Goal: Transaction & Acquisition: Purchase product/service

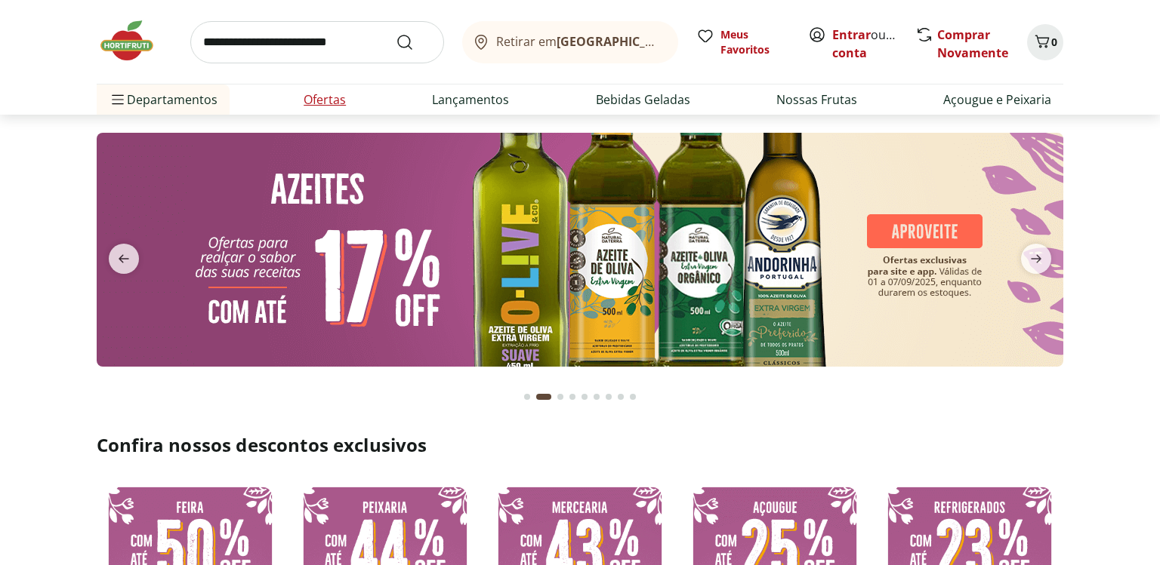
click at [315, 97] on link "Ofertas" at bounding box center [324, 100] width 42 height 18
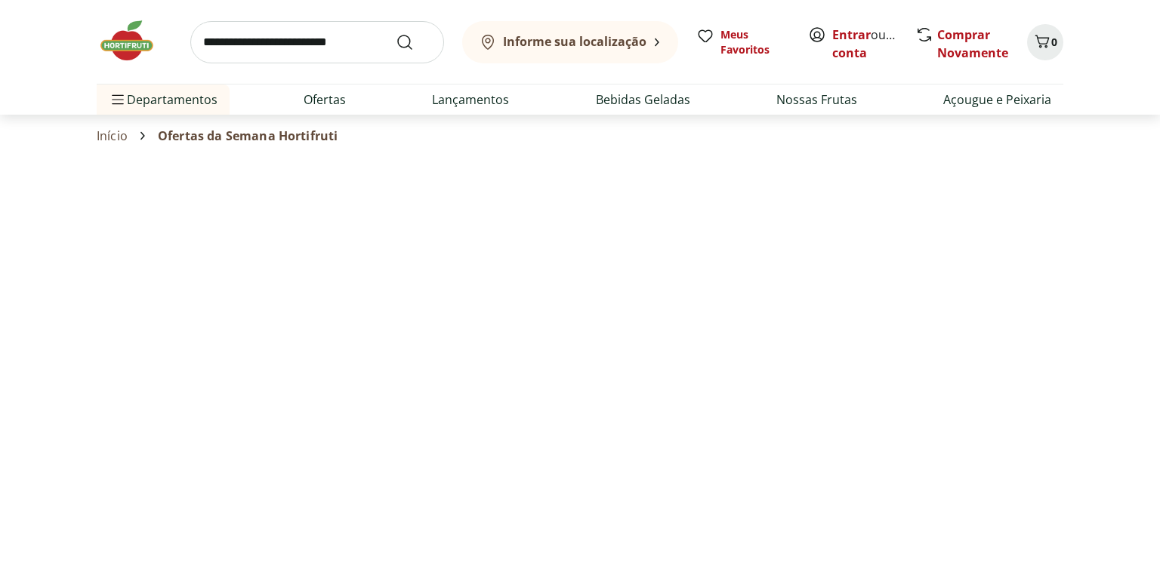
select select "**********"
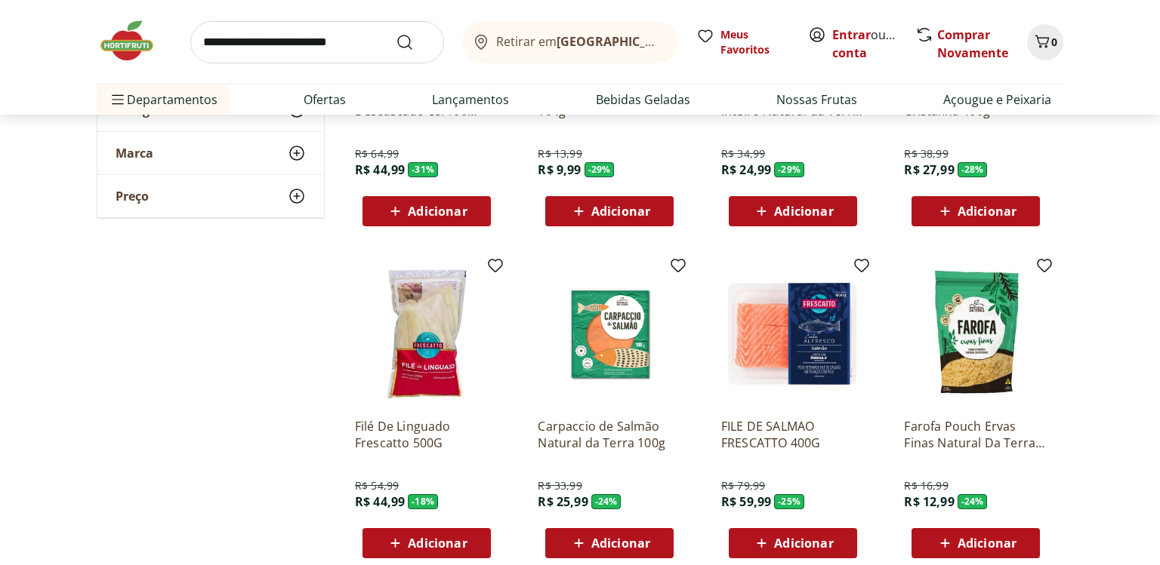
scroll to position [756, 0]
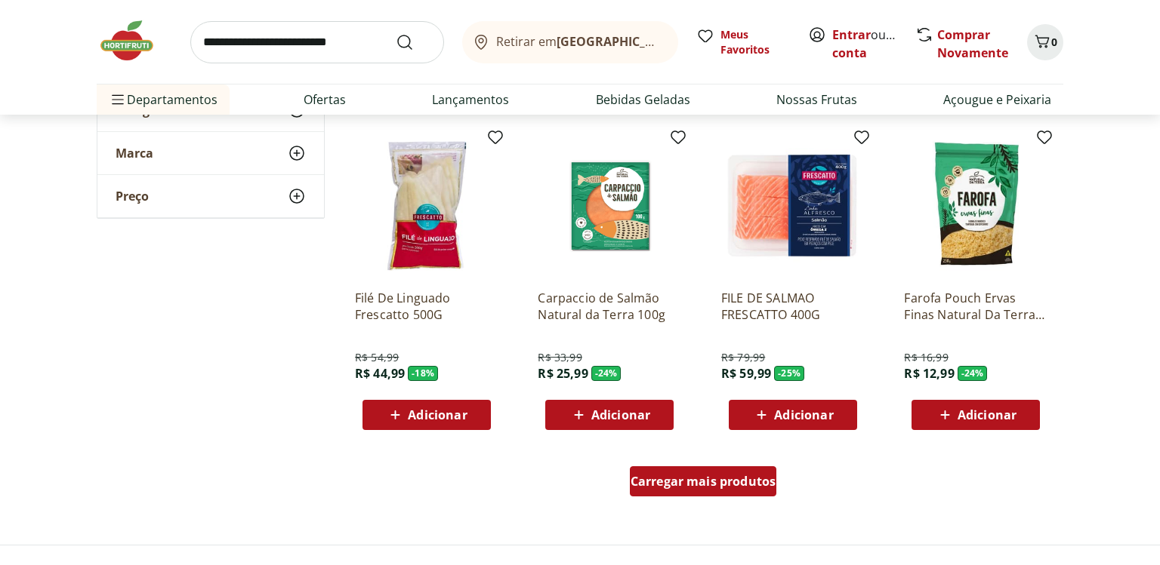
click at [713, 482] on span "Carregar mais produtos" at bounding box center [703, 482] width 146 height 12
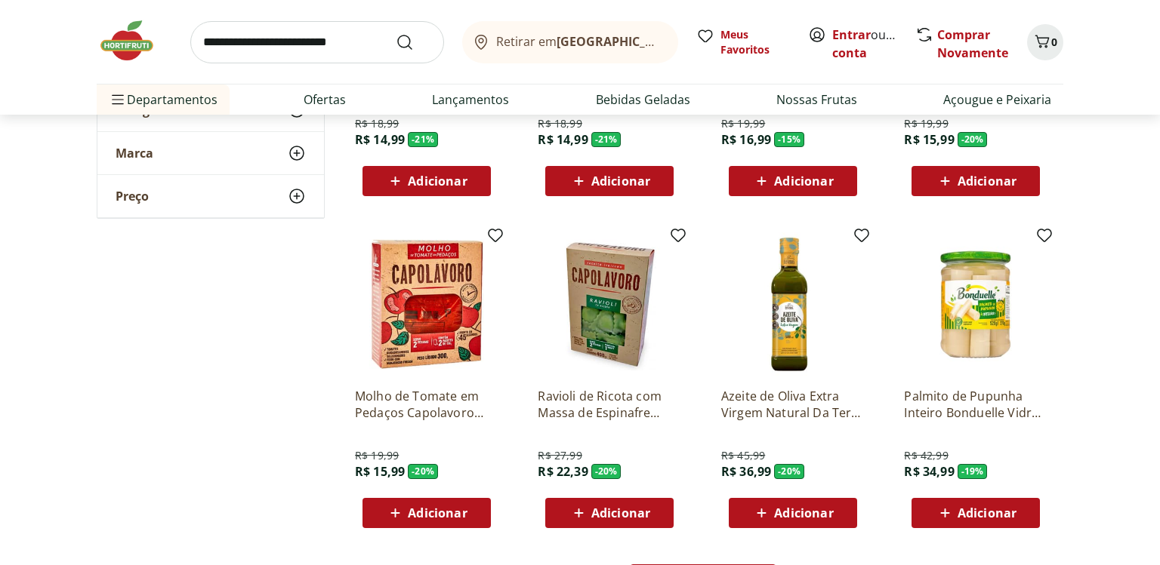
scroll to position [1836, 0]
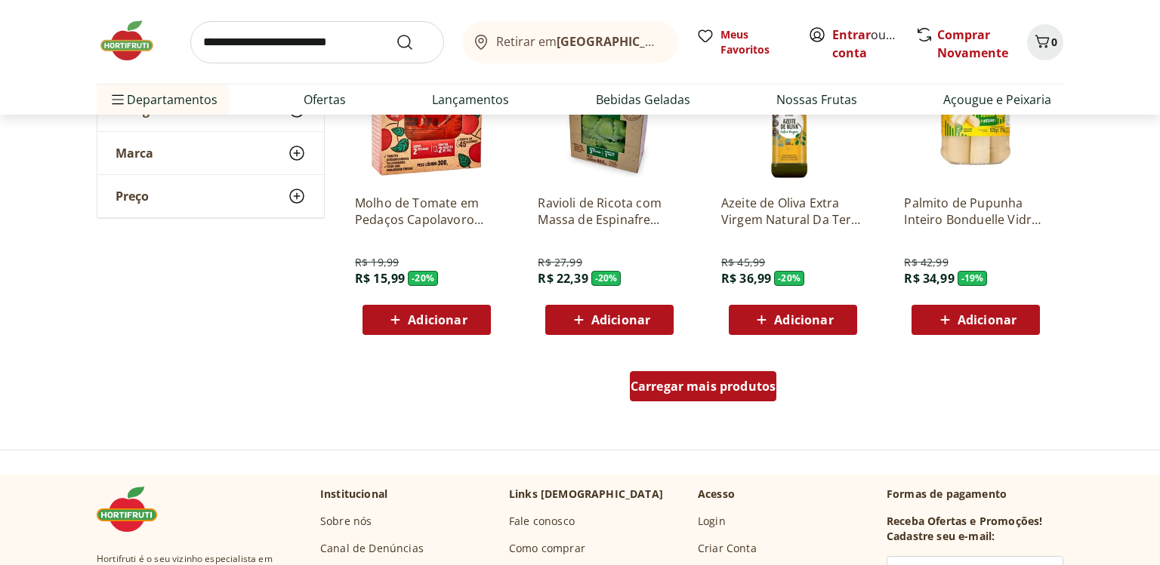
click at [655, 385] on span "Carregar mais produtos" at bounding box center [703, 386] width 146 height 12
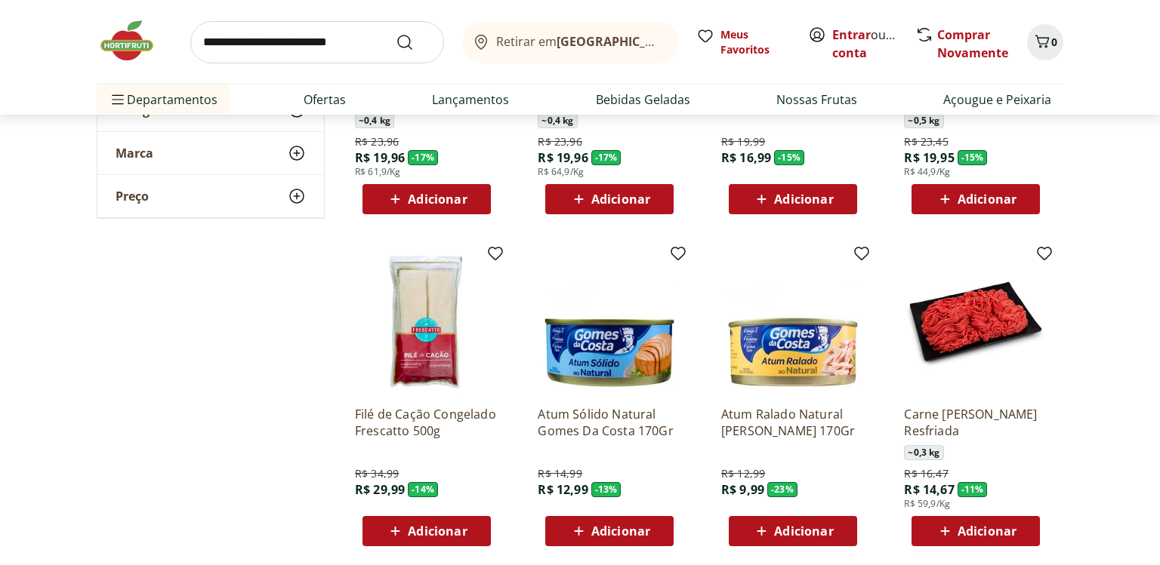
scroll to position [2770, 0]
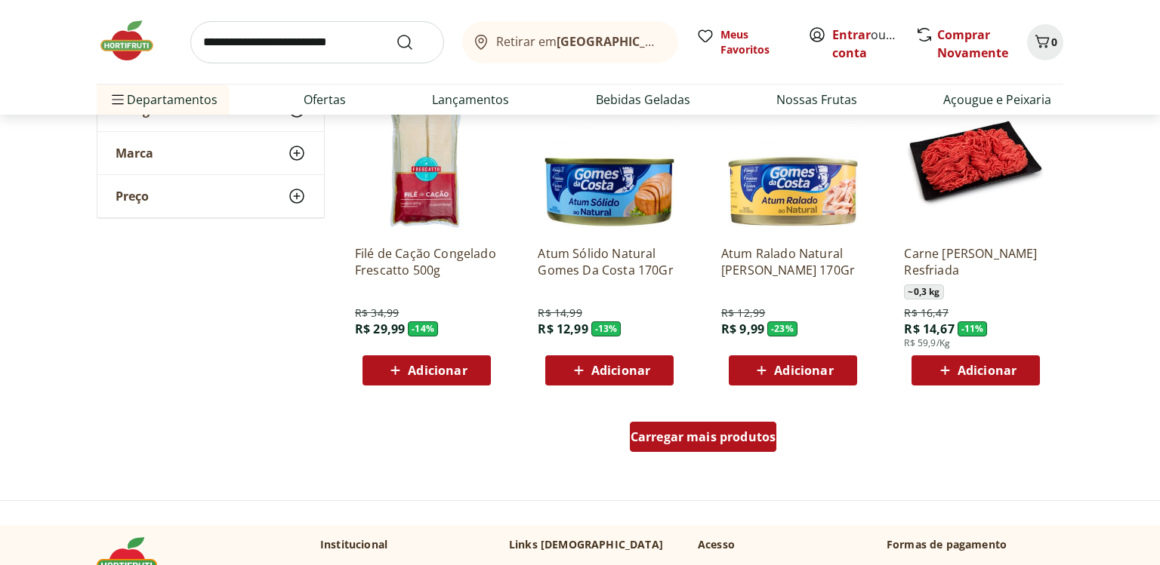
click at [741, 436] on span "Carregar mais produtos" at bounding box center [703, 437] width 146 height 12
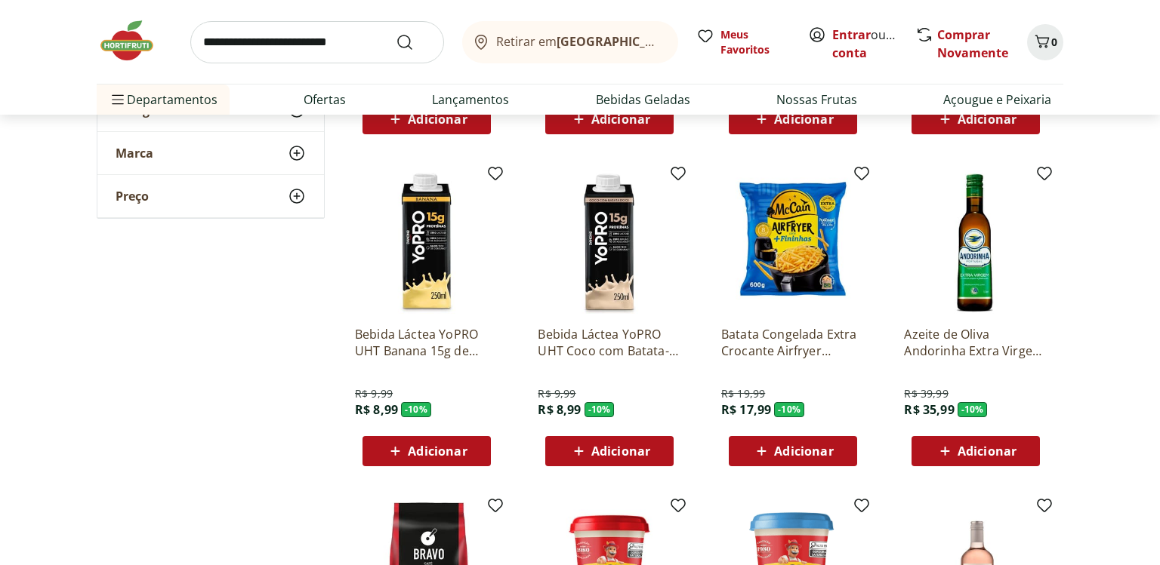
scroll to position [3768, 0]
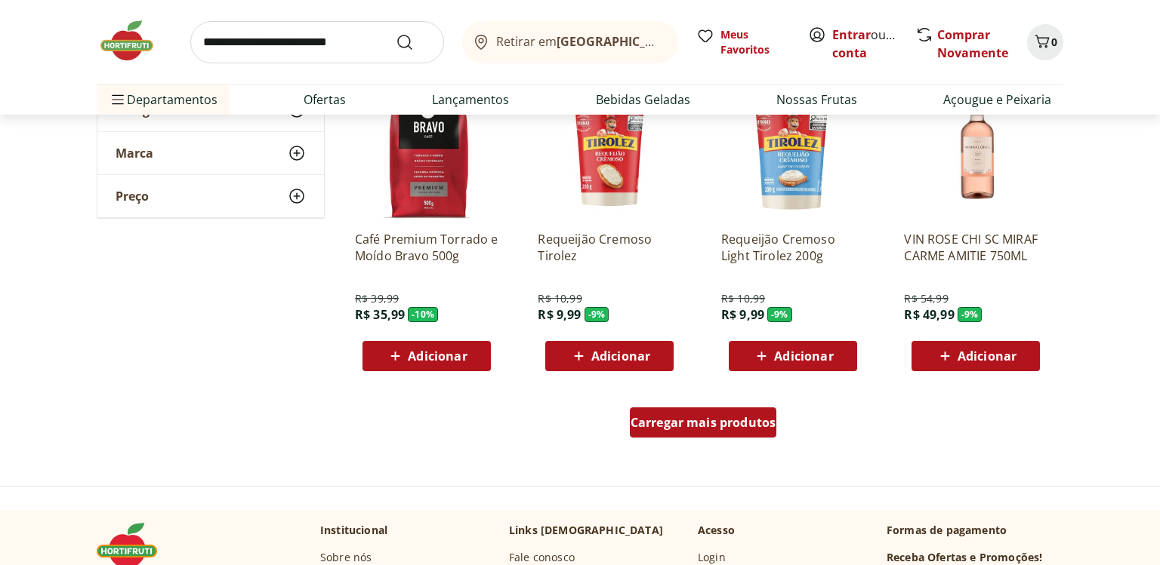
click at [655, 432] on div "Carregar mais produtos" at bounding box center [703, 423] width 147 height 30
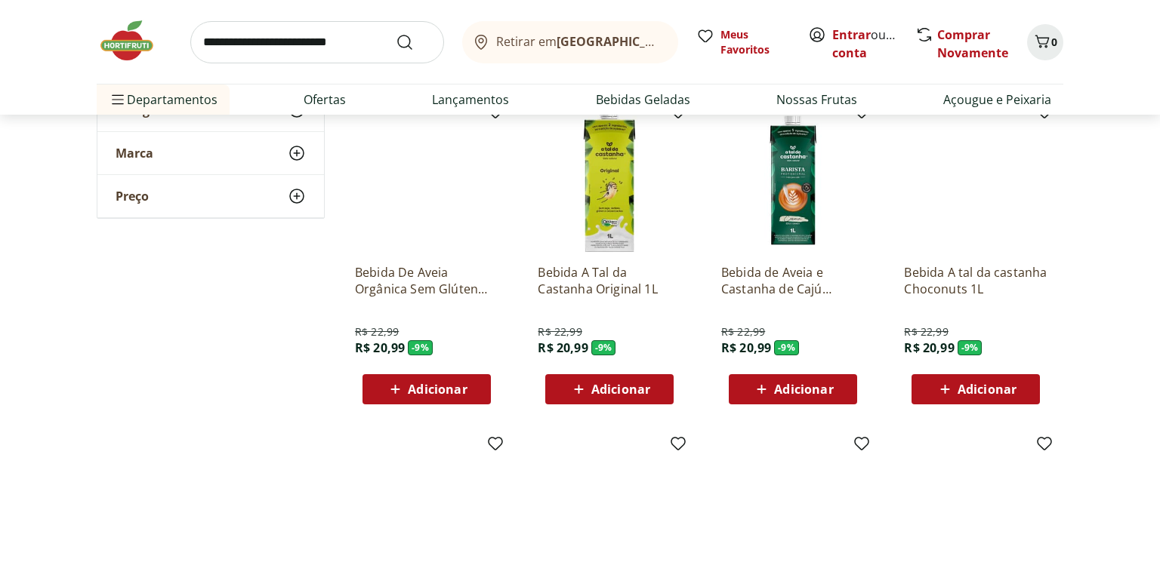
scroll to position [4677, 0]
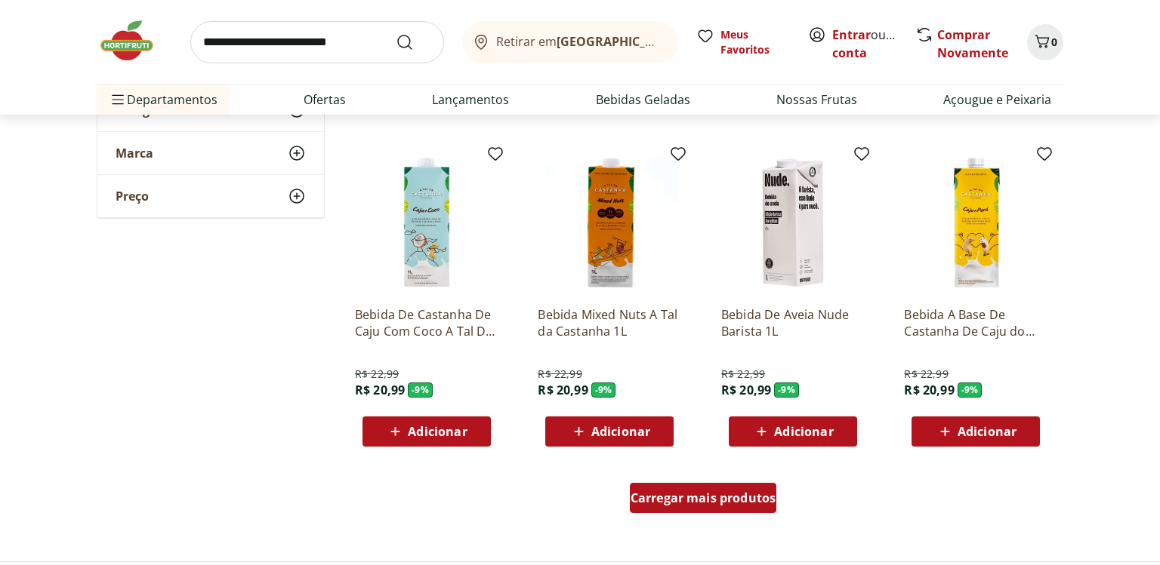
click at [732, 501] on span "Carregar mais produtos" at bounding box center [703, 498] width 146 height 12
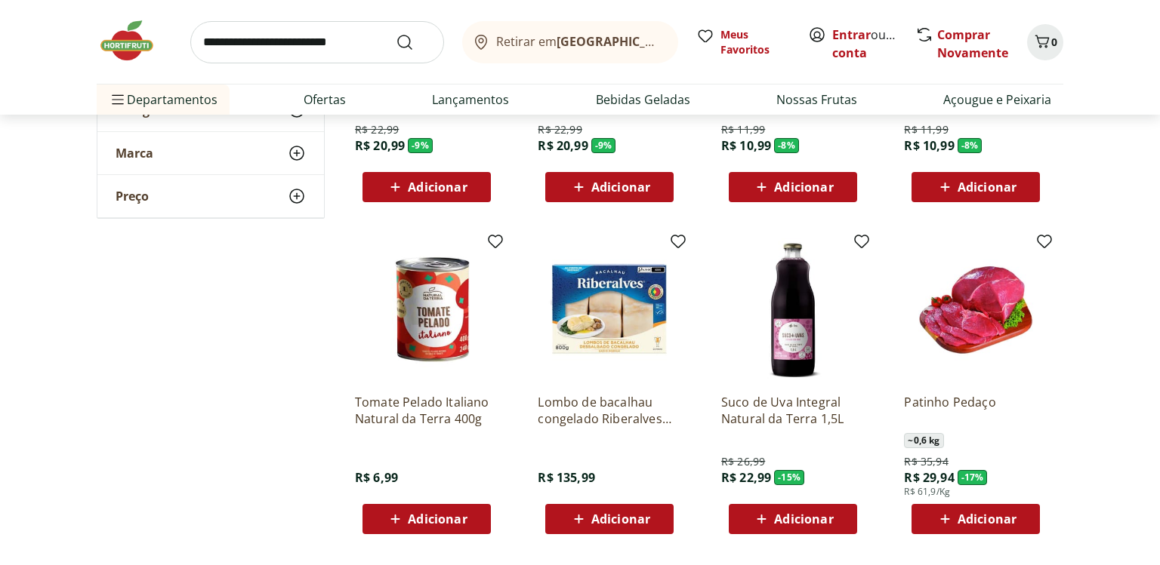
scroll to position [5636, 0]
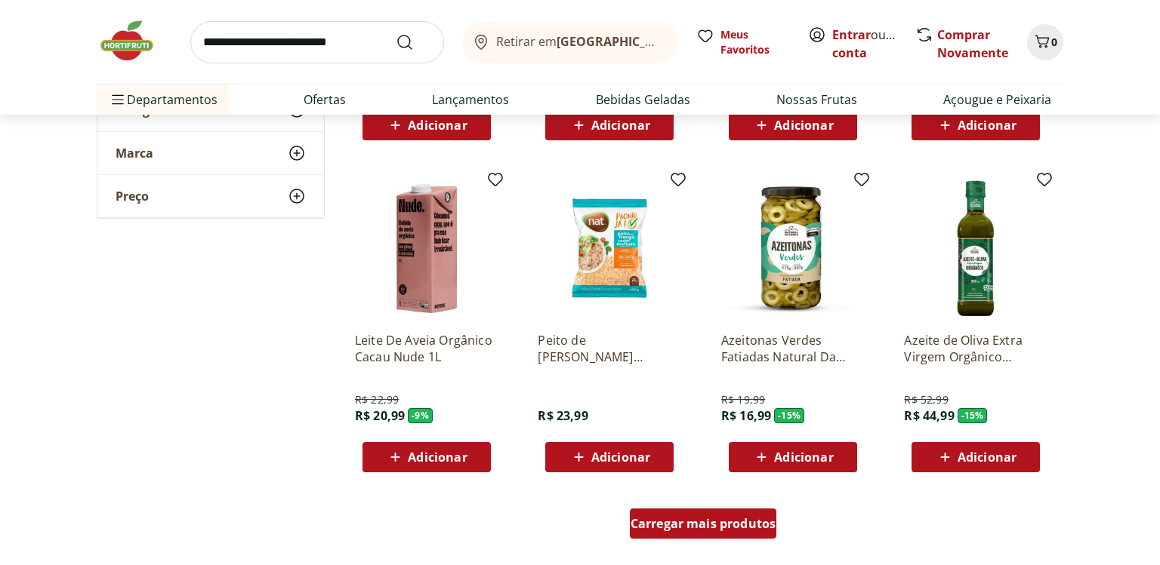
click at [700, 523] on span "Carregar mais produtos" at bounding box center [703, 524] width 146 height 12
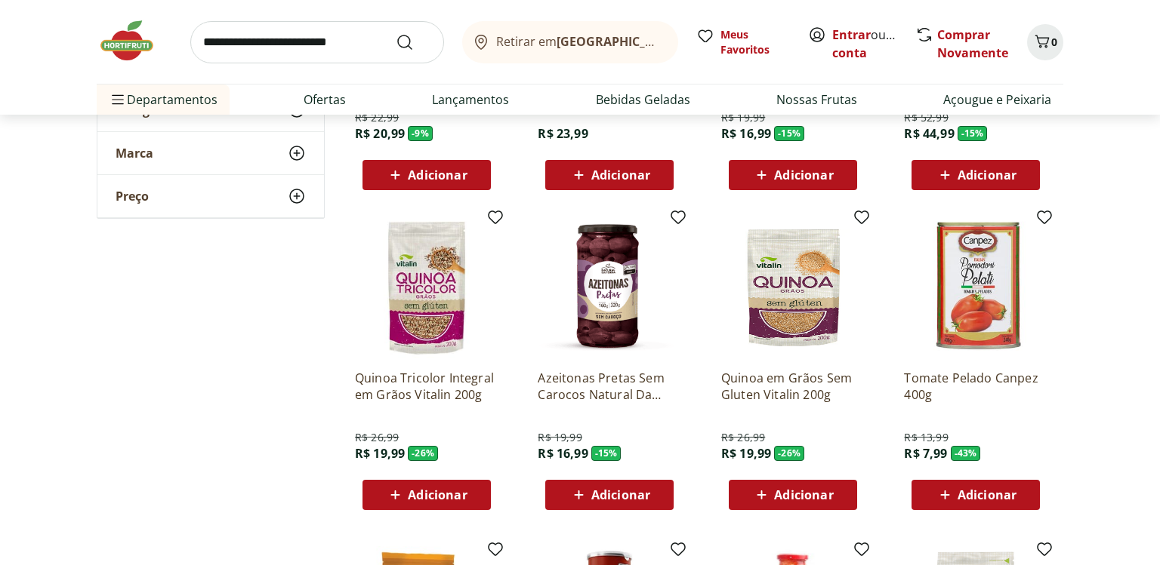
scroll to position [6175, 0]
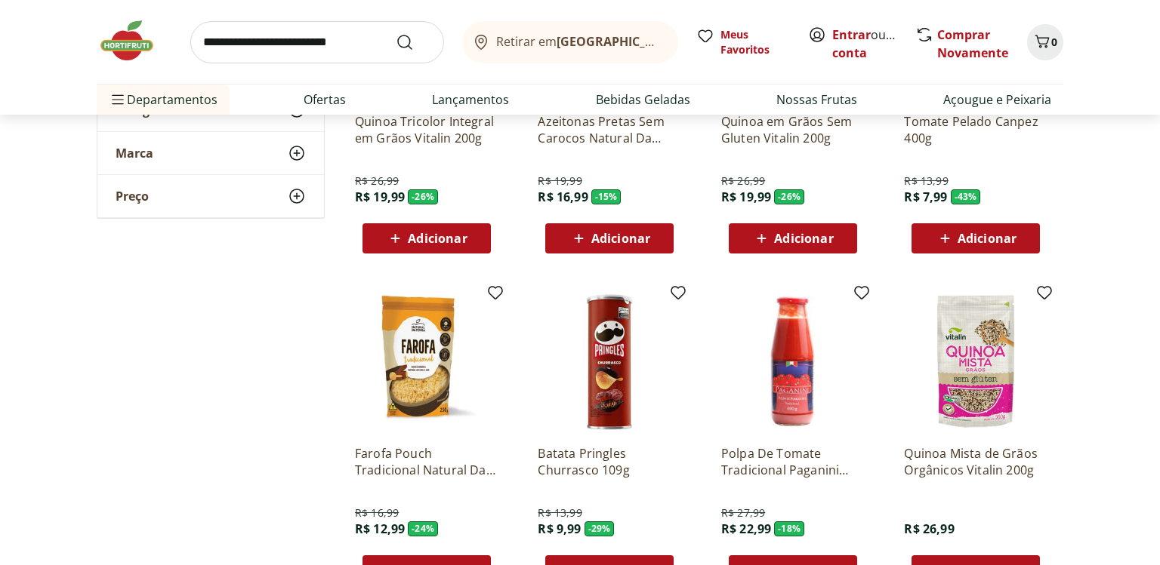
scroll to position [6409, 0]
